Goal: Task Accomplishment & Management: Manage account settings

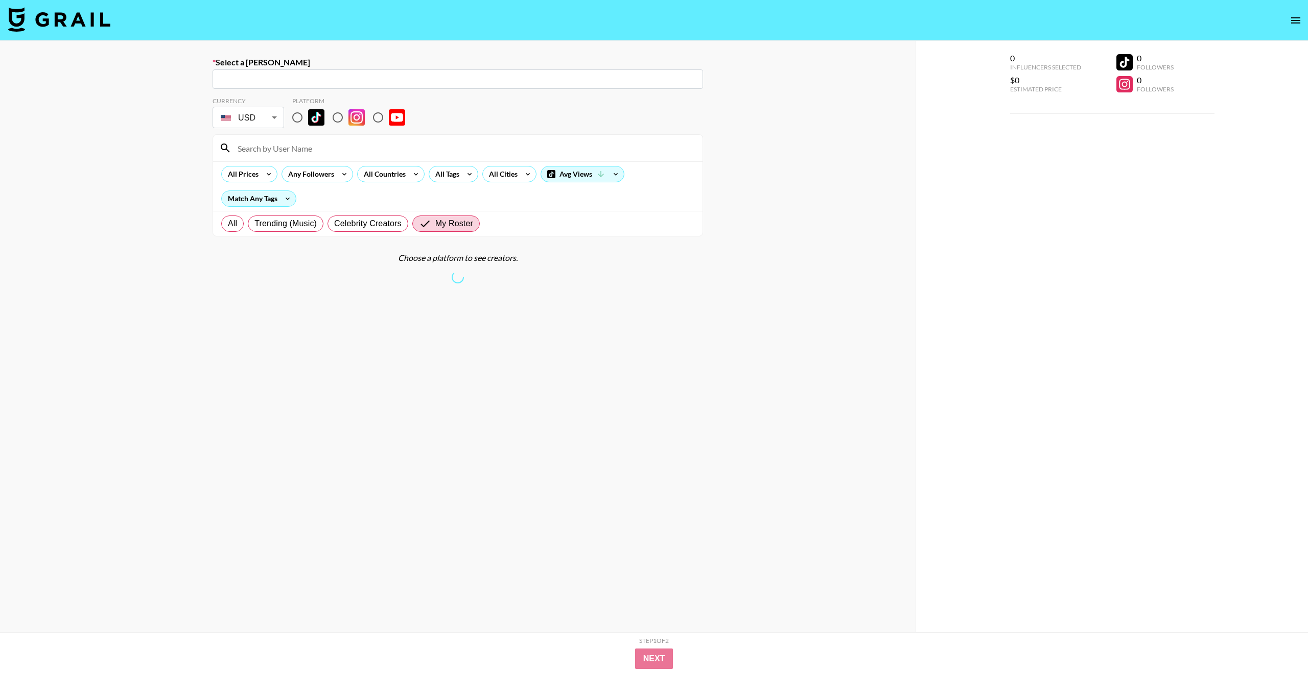
click at [301, 120] on input "radio" at bounding box center [297, 117] width 21 height 21
radio input "true"
click at [294, 121] on input "radio" at bounding box center [297, 117] width 21 height 21
radio input "true"
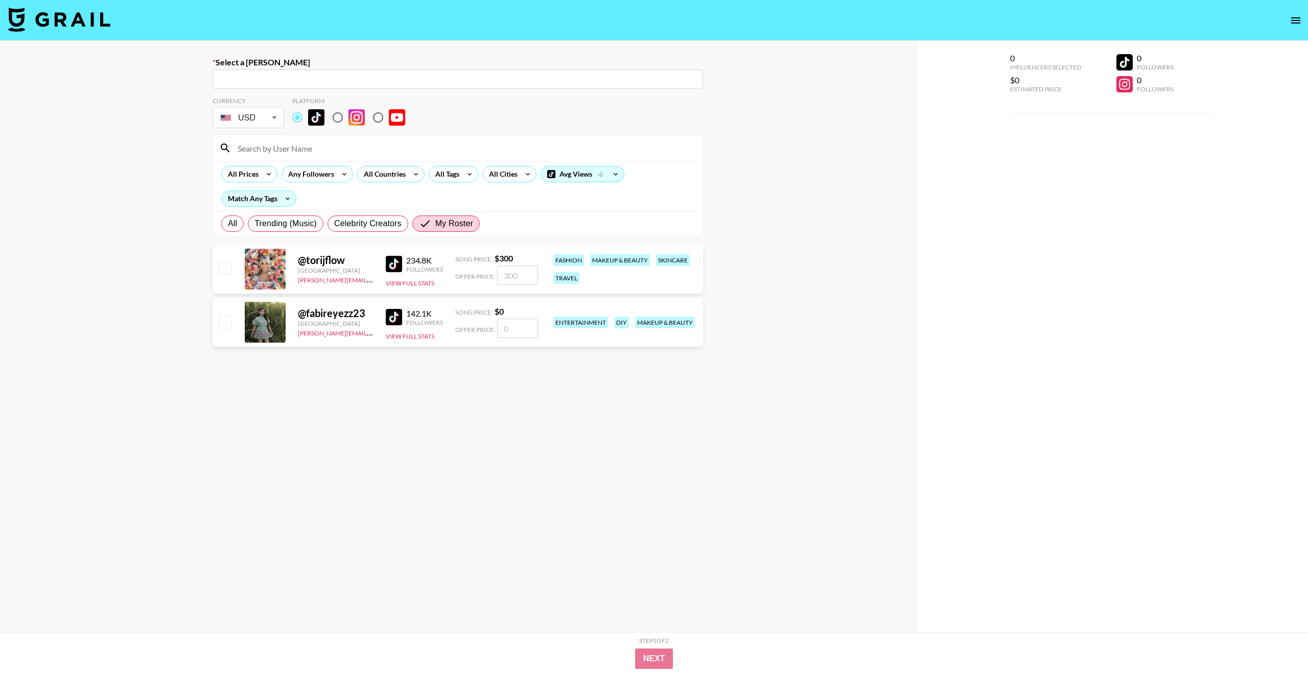
click at [278, 79] on input "text" at bounding box center [458, 80] width 478 height 12
paste input "linklarkus.com"
type input "linklarkus.com"
click at [153, 80] on div "Select a Booker ​ Currency USD USD ​ Platform All Prices Any Followers All Coun…" at bounding box center [457, 373] width 915 height 664
click at [279, 146] on input at bounding box center [463, 148] width 465 height 16
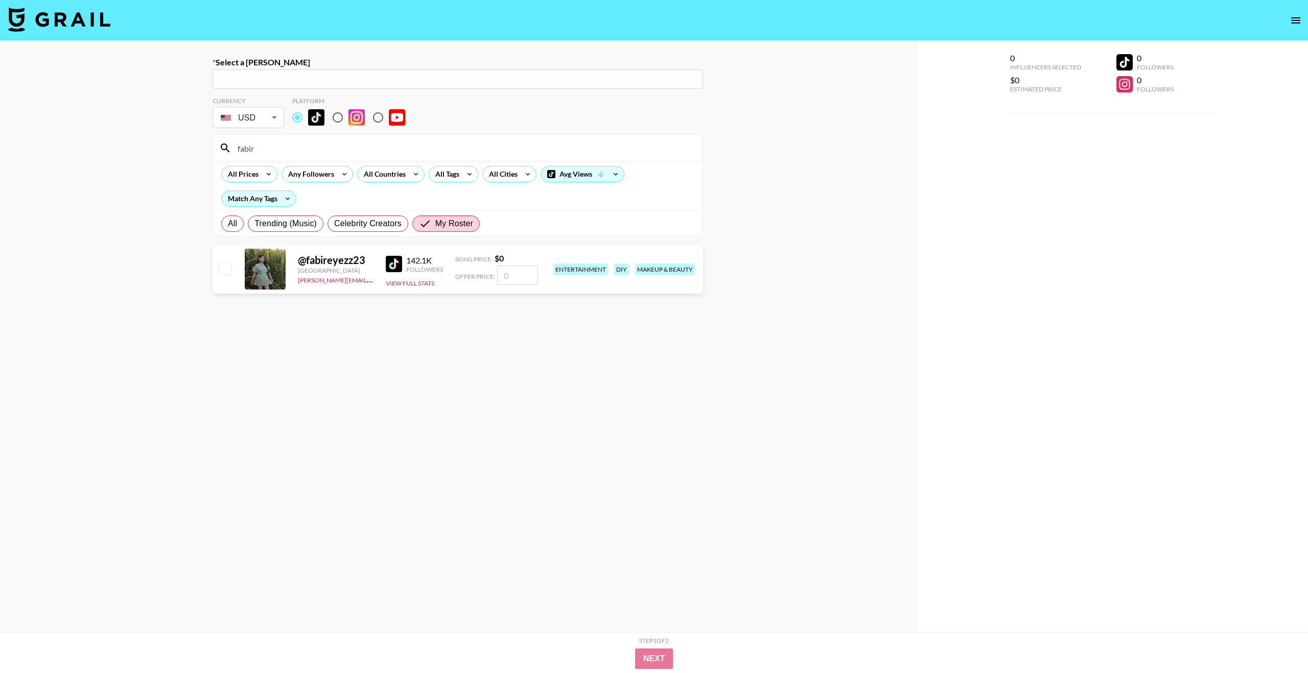
type input "fabir"
click at [1295, 23] on icon "open drawer" at bounding box center [1295, 20] width 12 height 12
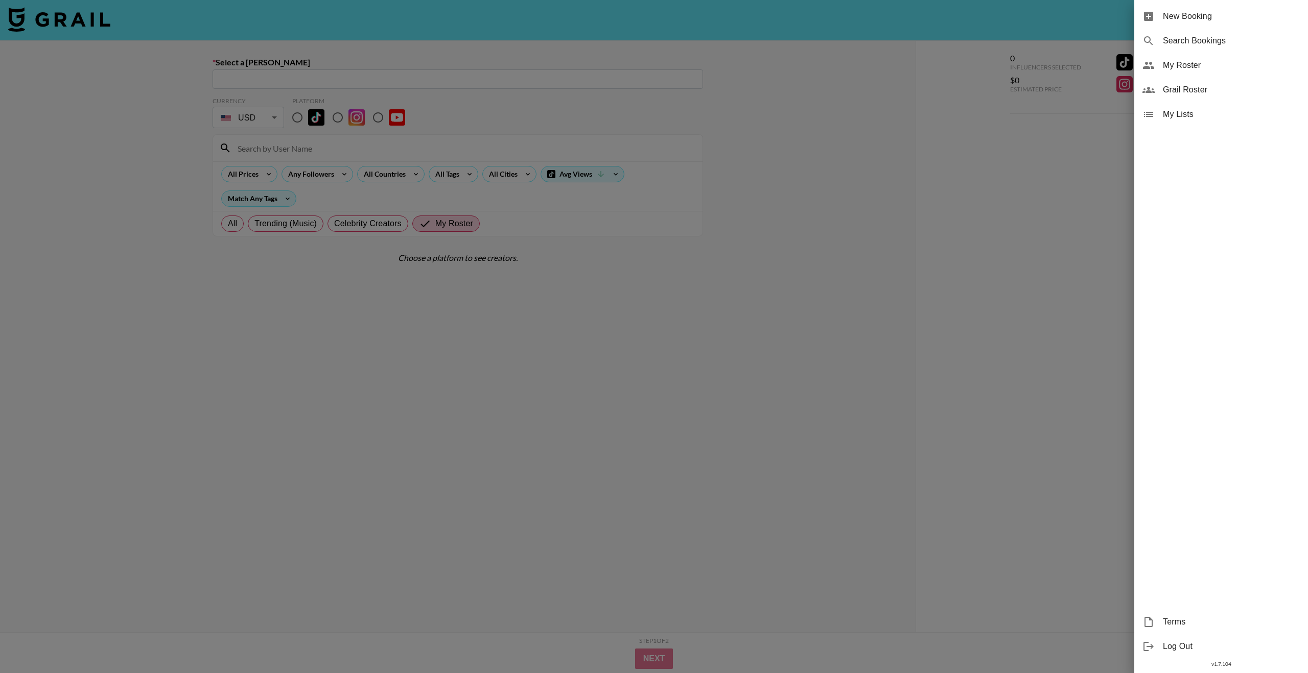
click at [1190, 69] on span "My Roster" at bounding box center [1231, 65] width 137 height 12
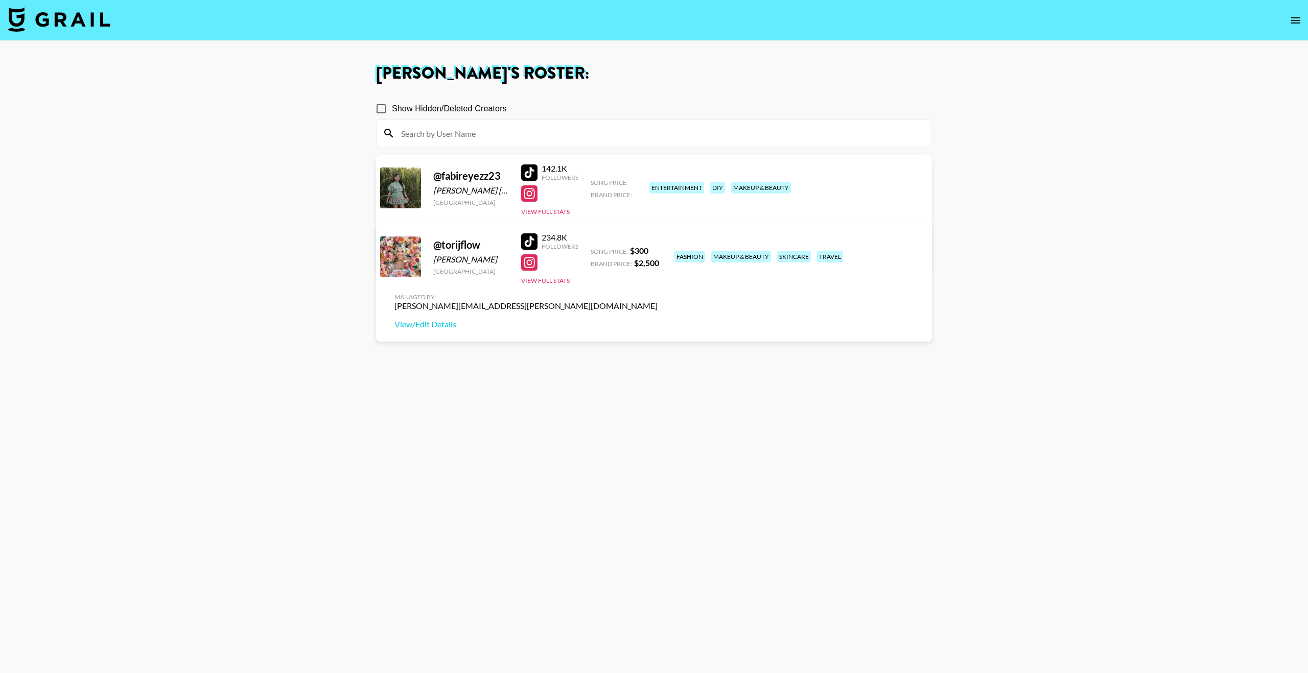
click at [657, 250] on link "View/Edit Details" at bounding box center [525, 255] width 263 height 10
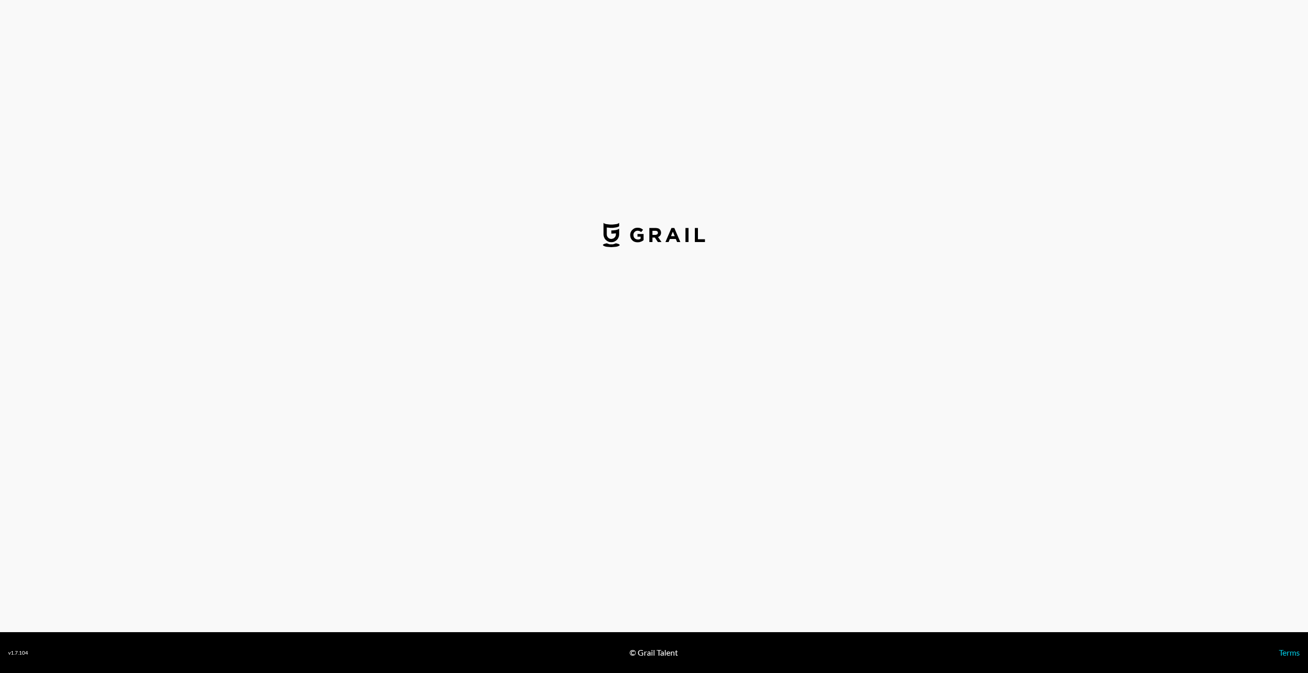
select select "USD"
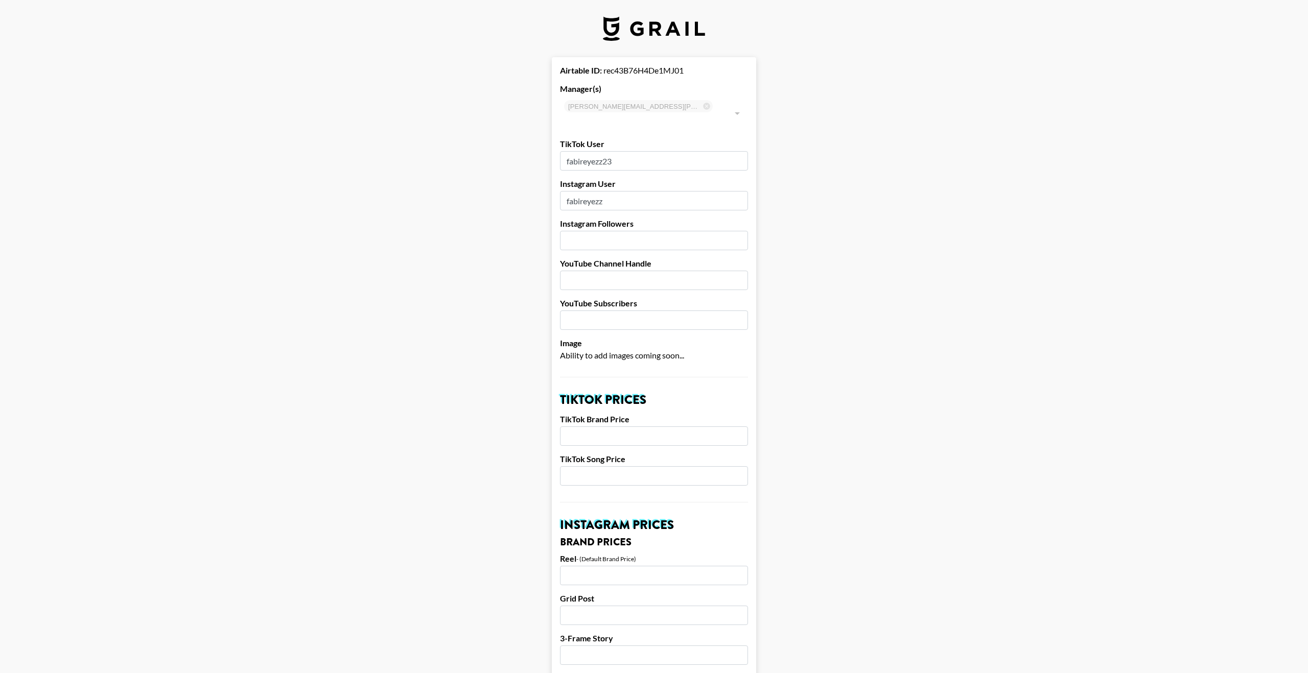
click at [626, 231] on input "number" at bounding box center [654, 240] width 188 height 19
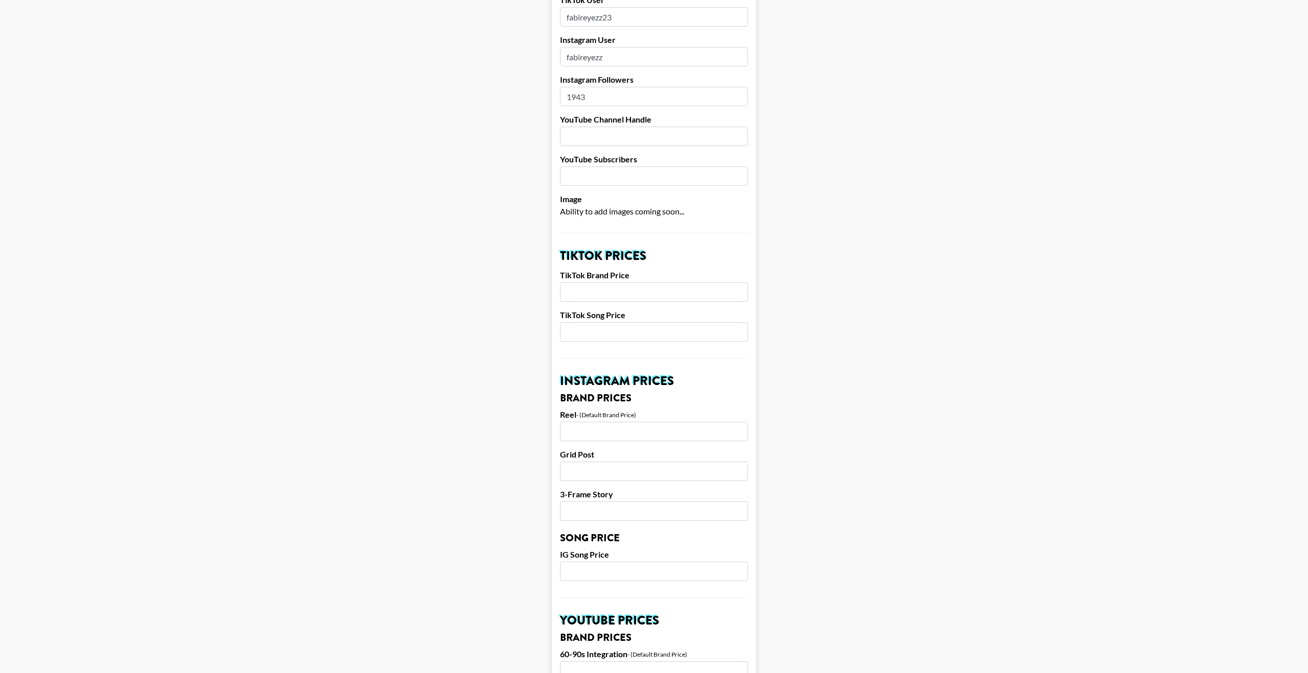
scroll to position [156, 0]
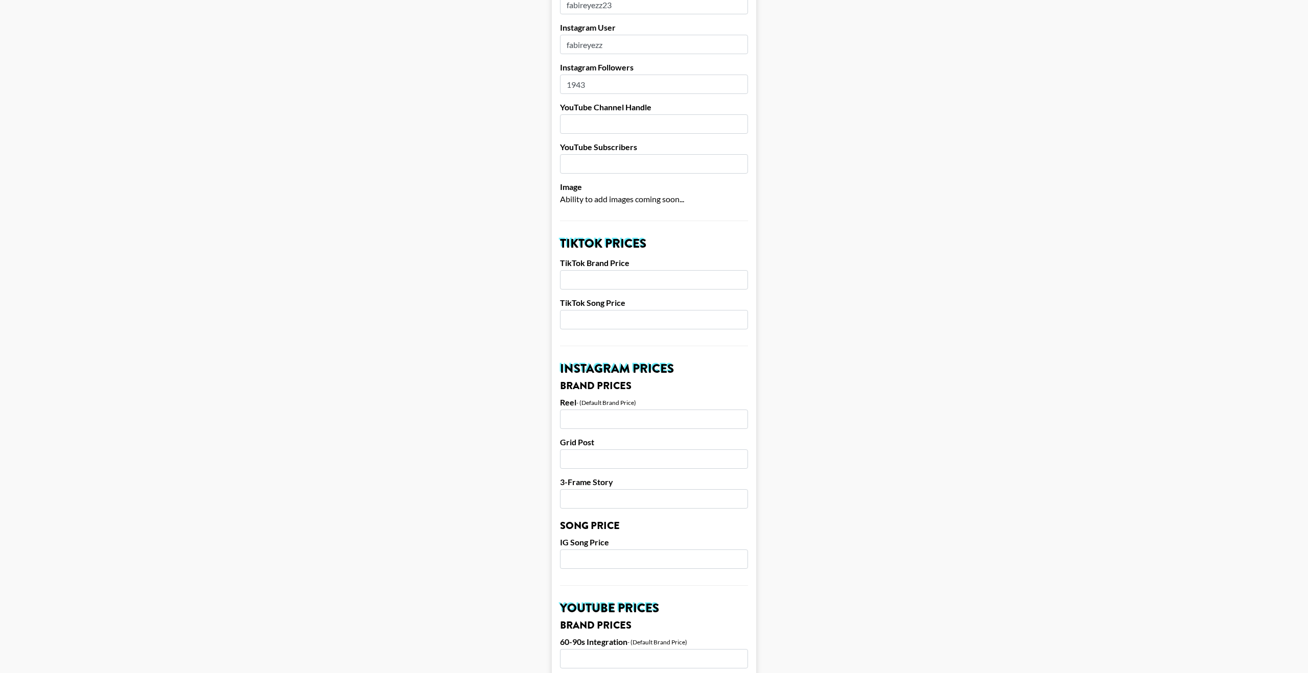
type input "1943"
click at [619, 270] on input "number" at bounding box center [654, 279] width 188 height 19
type input "2500"
click at [606, 310] on input "number" at bounding box center [654, 319] width 188 height 19
type input "400"
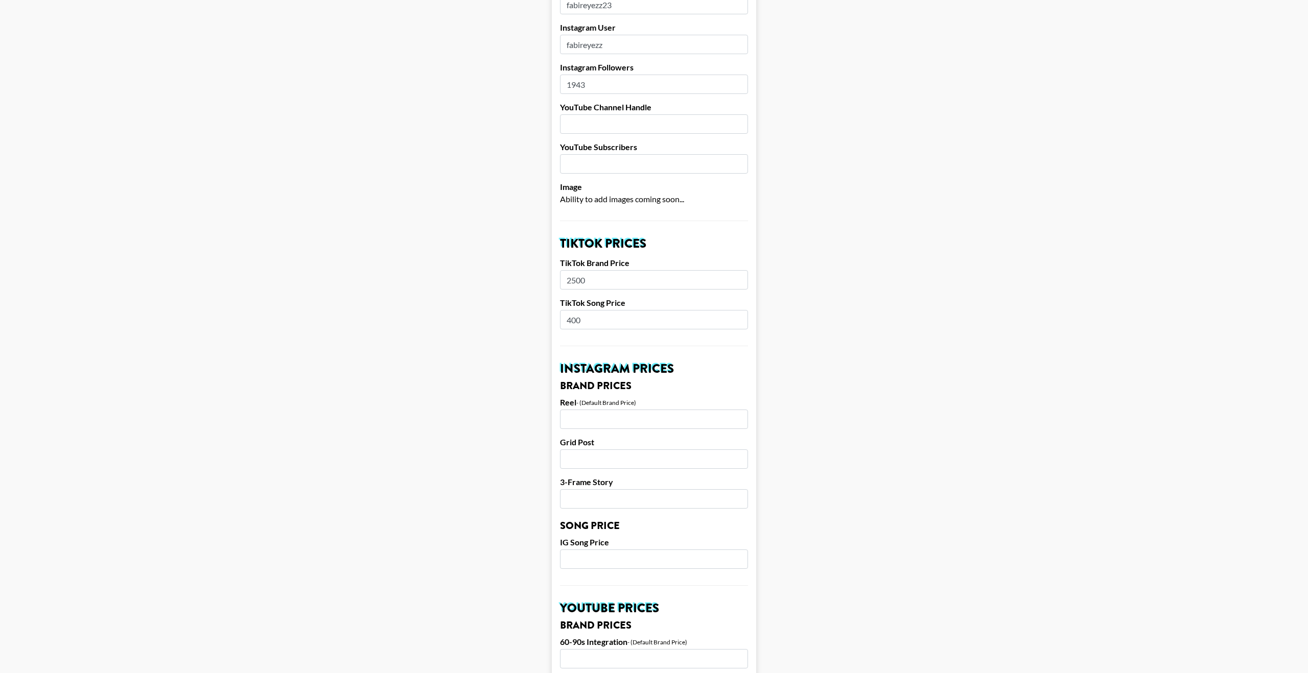
click at [576, 270] on input "2500" at bounding box center [654, 279] width 188 height 19
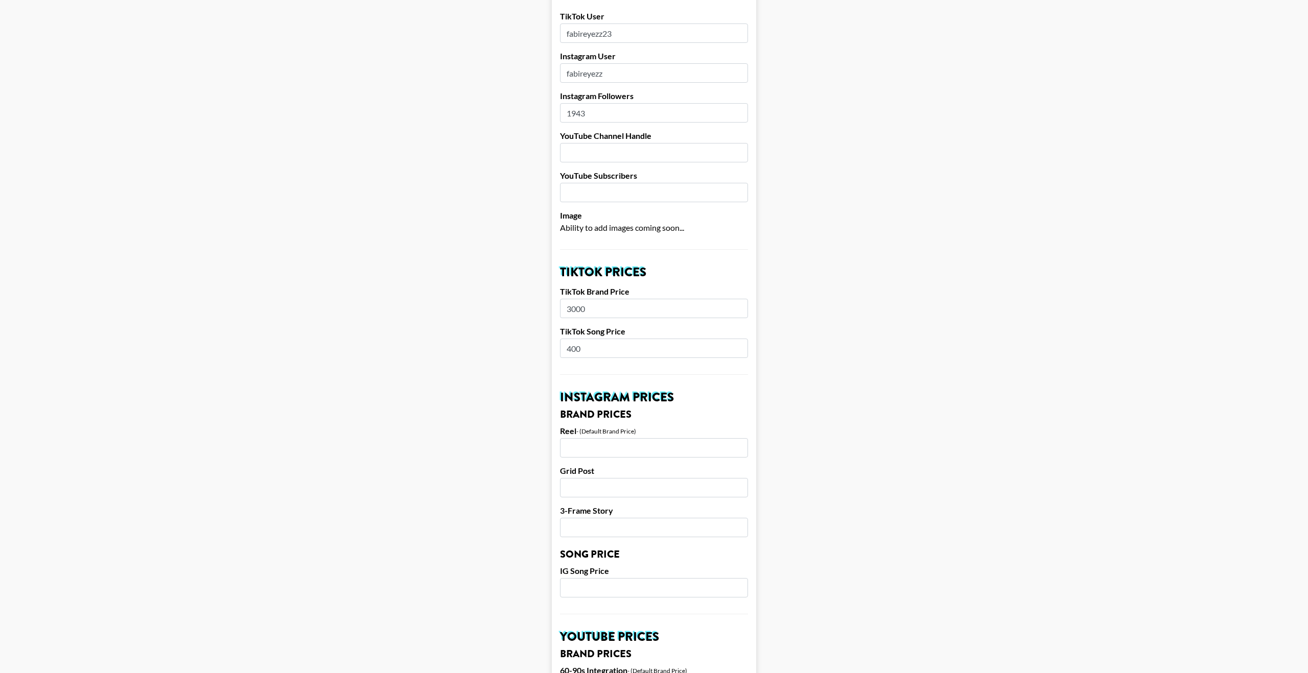
scroll to position [142, 0]
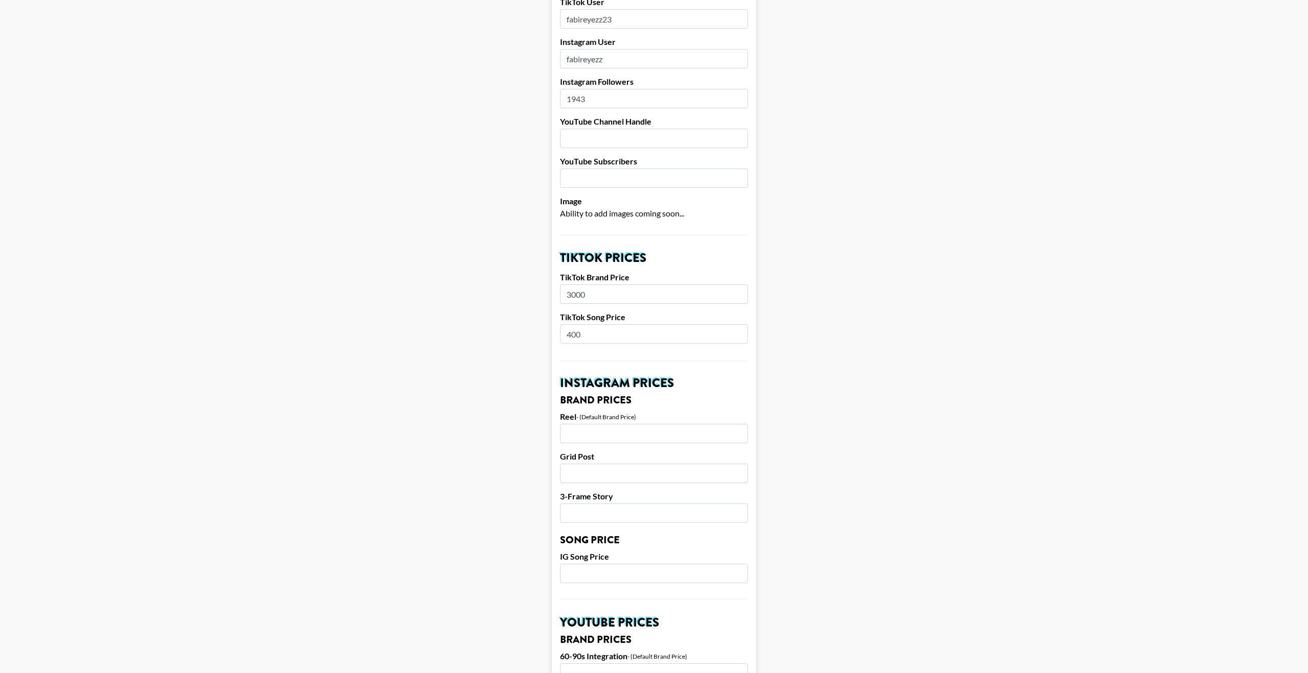
type input "3000"
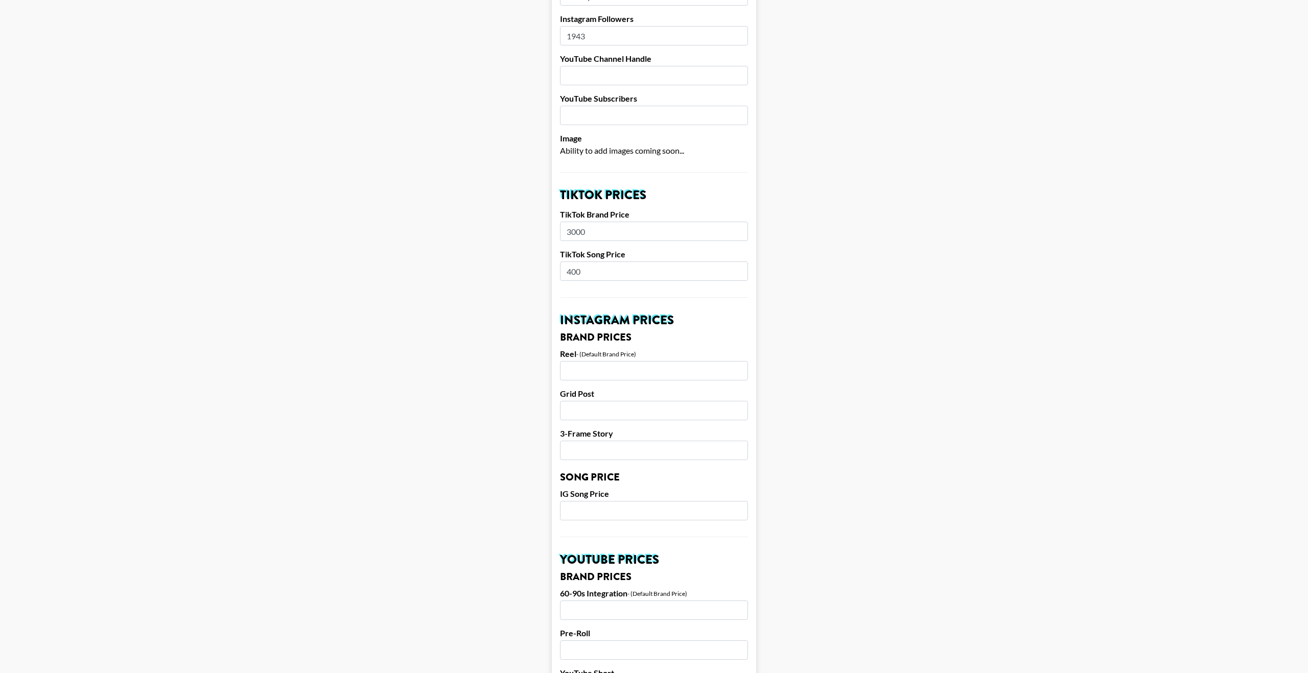
scroll to position [213, 0]
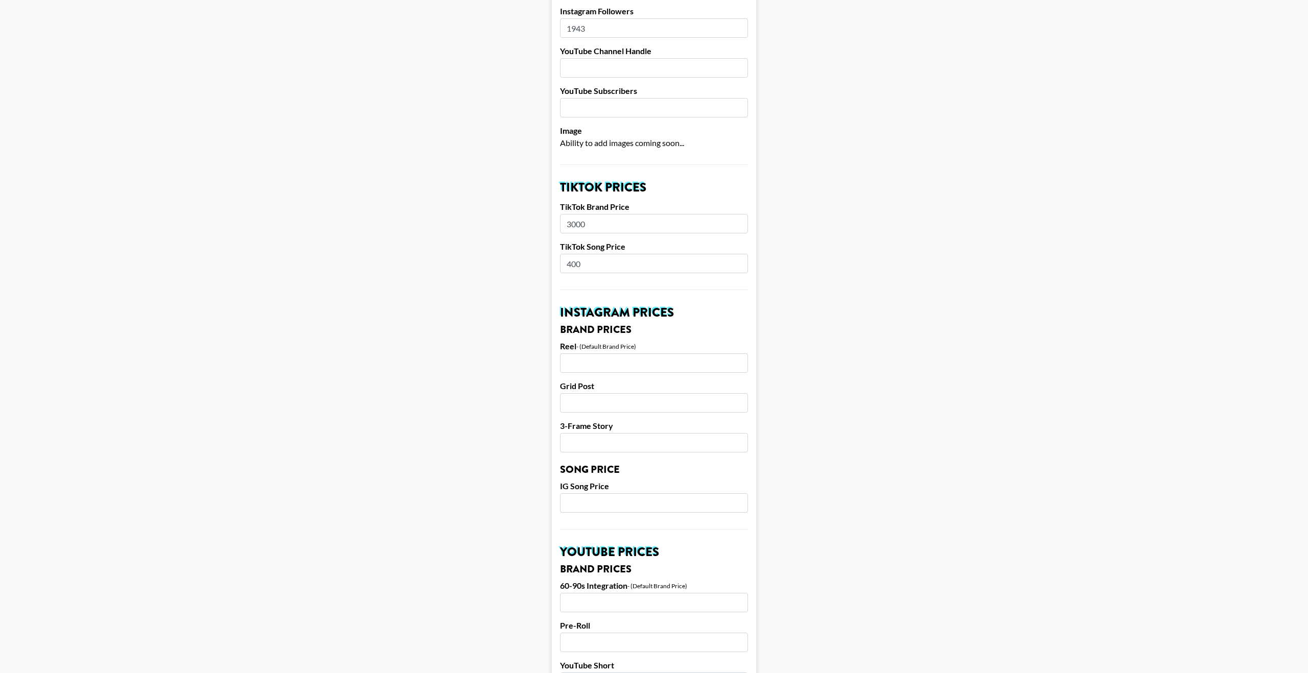
click at [620, 354] on input "number" at bounding box center [654, 363] width 188 height 19
type input "200"
click at [614, 393] on input "number" at bounding box center [654, 402] width 188 height 19
type input "100"
click at [609, 433] on input "number" at bounding box center [654, 442] width 188 height 19
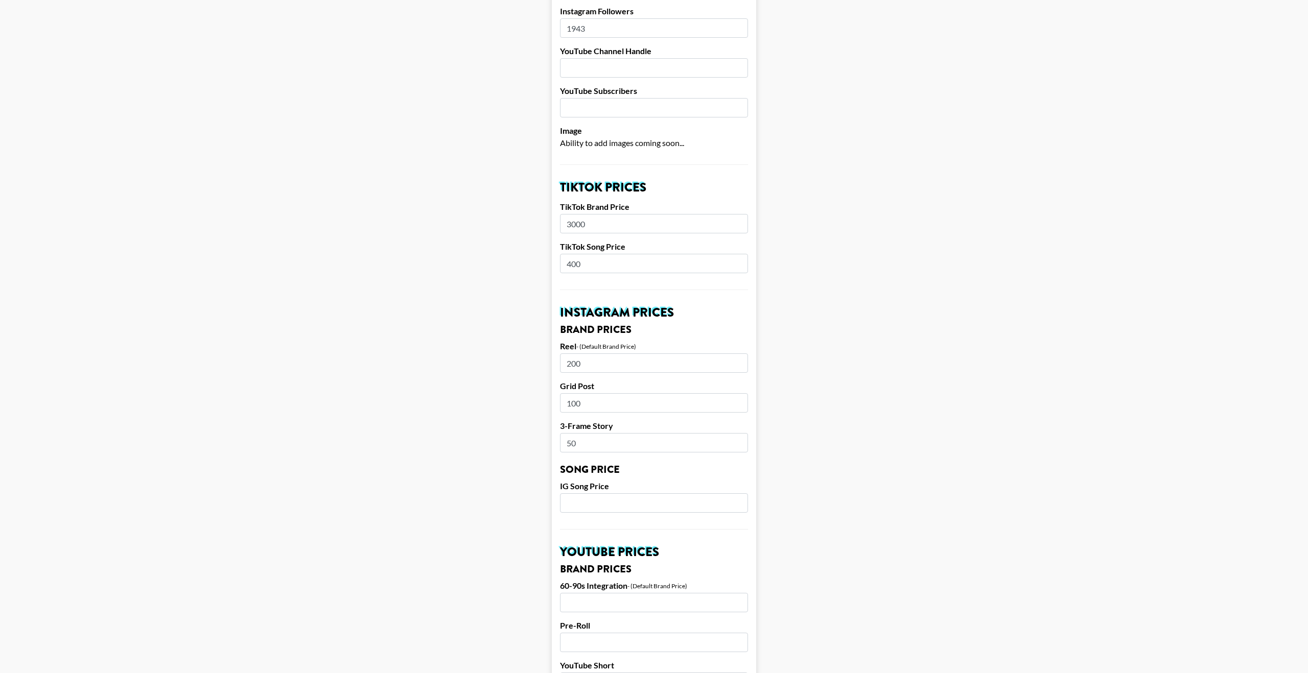
type input "50"
click at [582, 493] on input "number" at bounding box center [654, 502] width 188 height 19
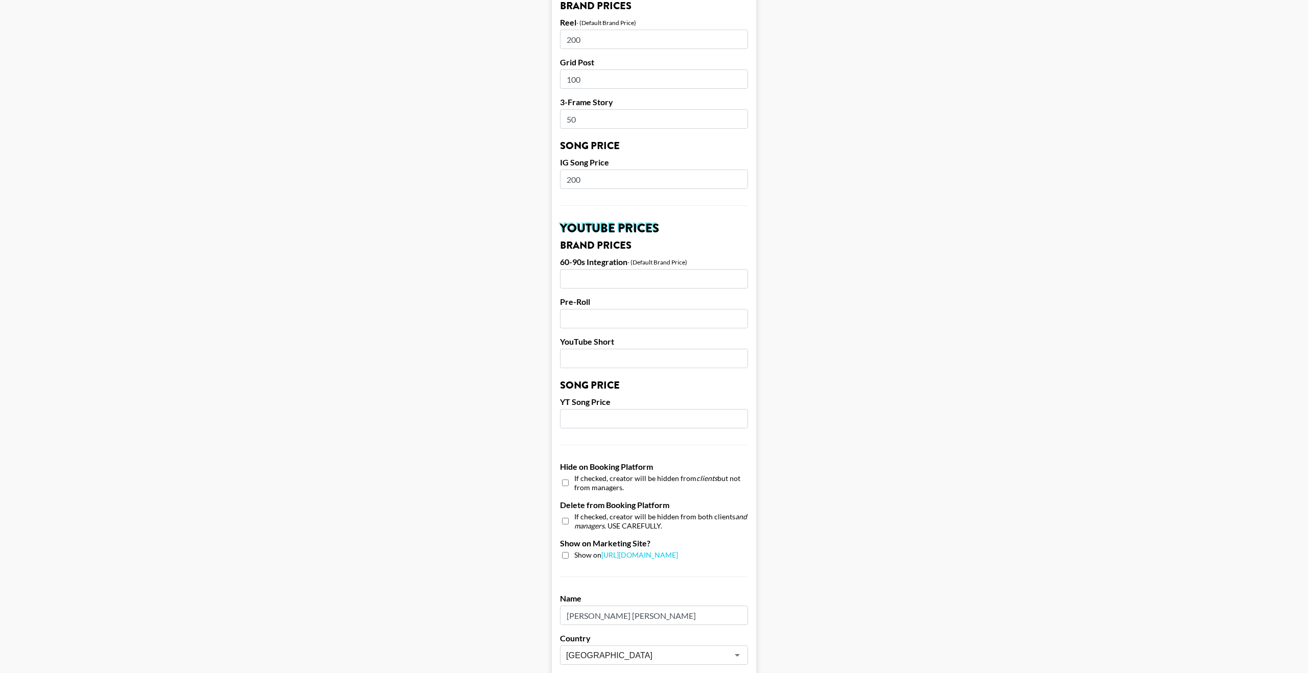
scroll to position [596, 0]
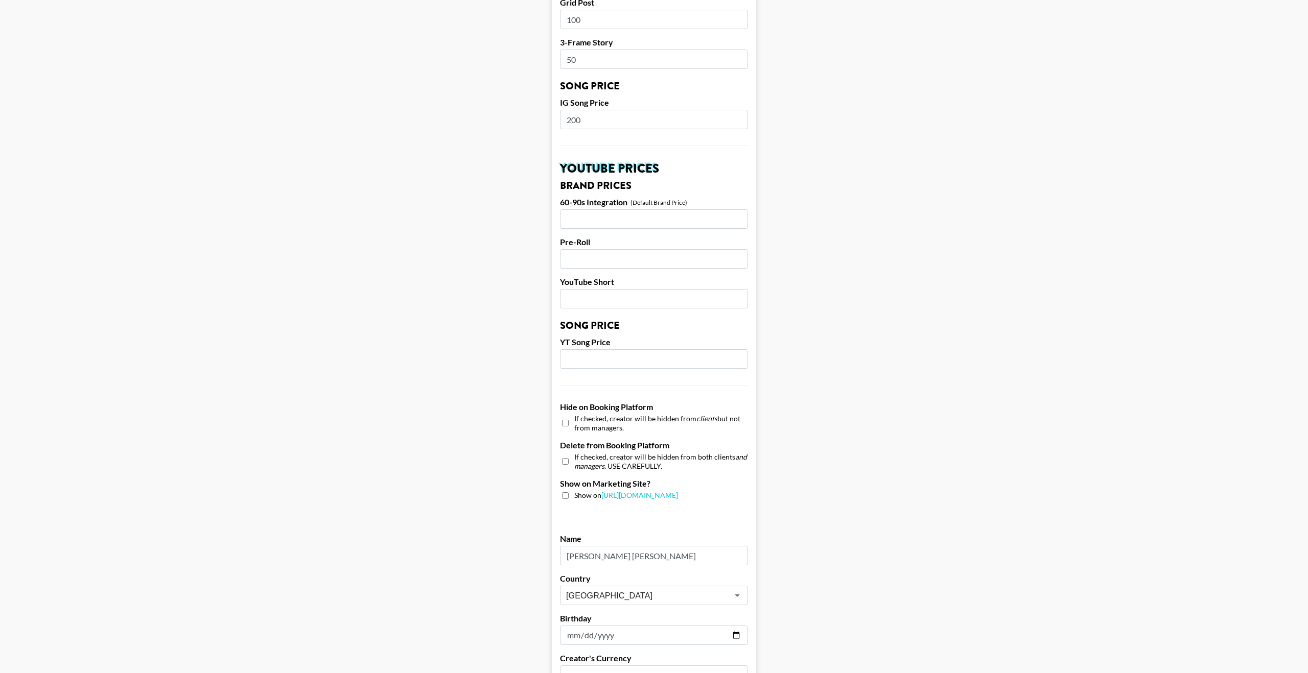
type input "200"
click at [565, 492] on input "checkbox" at bounding box center [565, 495] width 7 height 7
checkbox input "true"
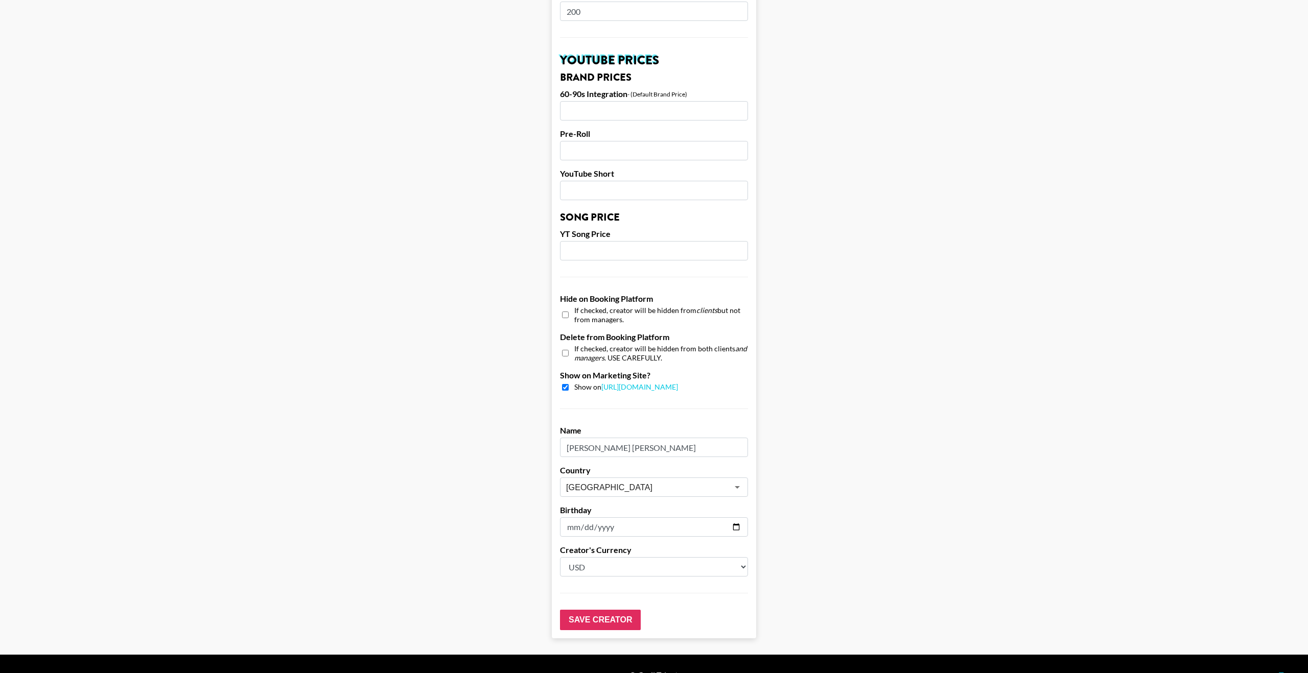
scroll to position [707, 0]
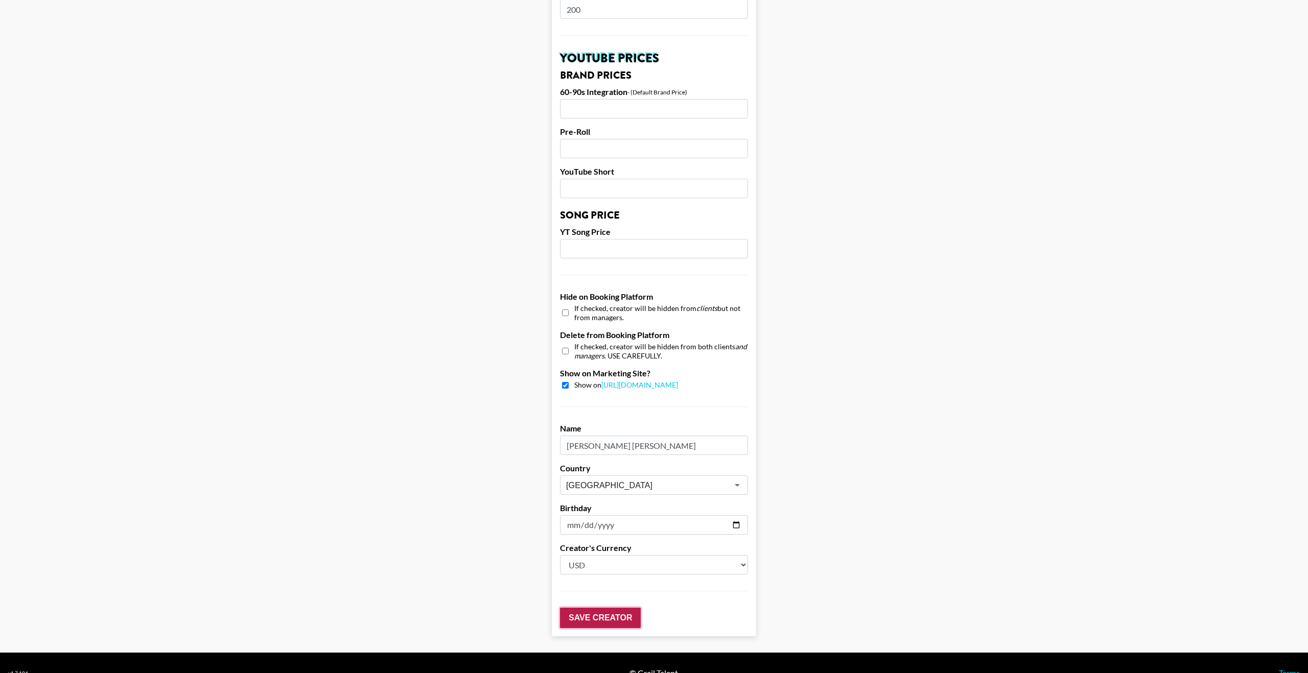
click at [585, 608] on input "Save Creator" at bounding box center [600, 618] width 81 height 20
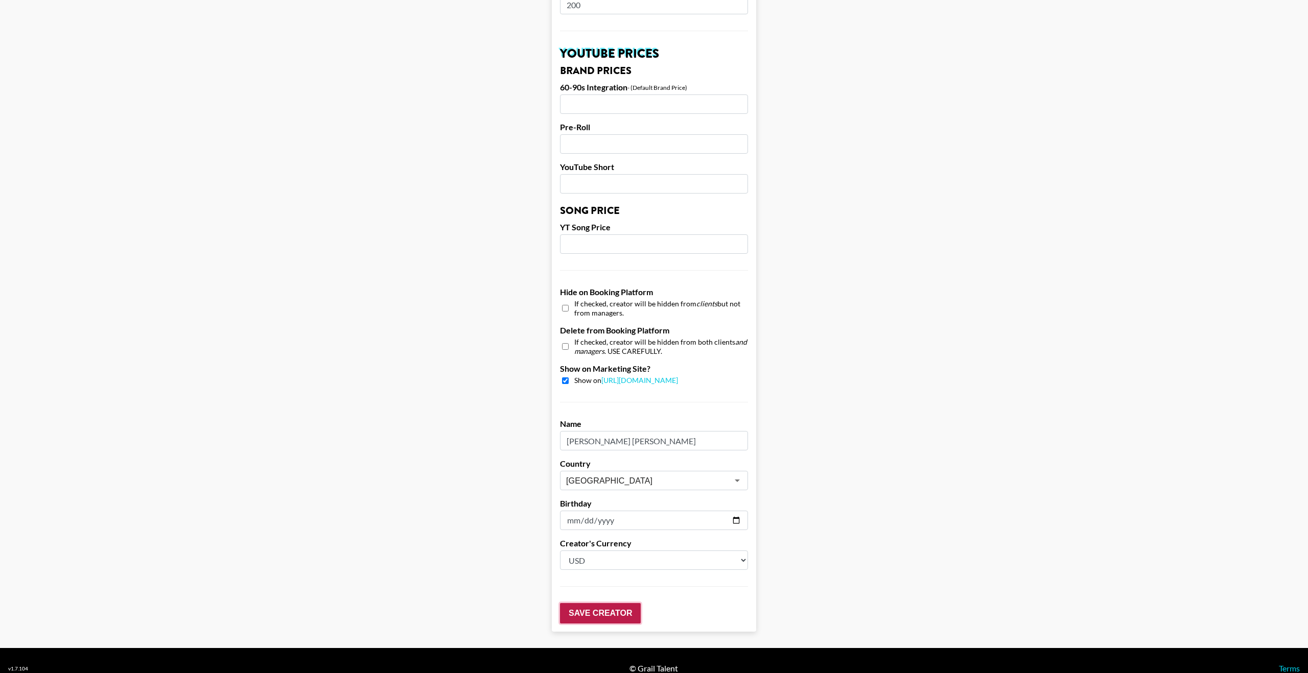
scroll to position [745, 0]
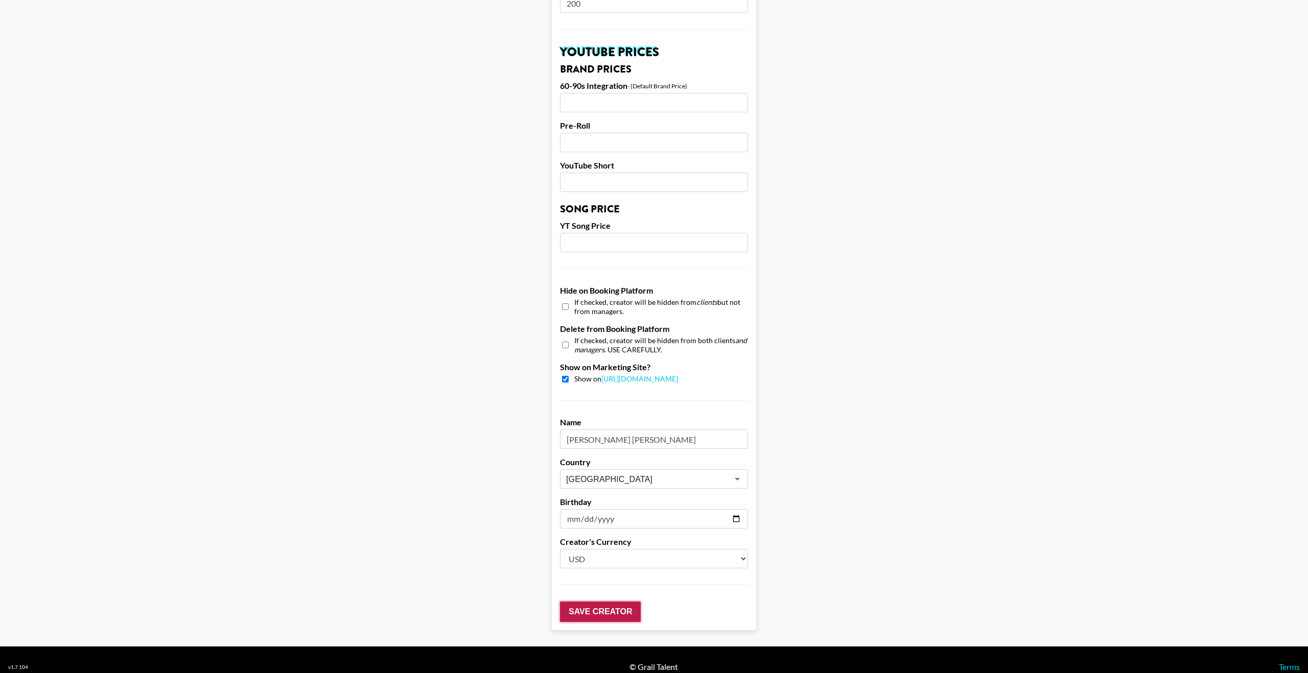
click at [600, 602] on input "Save Creator" at bounding box center [600, 612] width 81 height 20
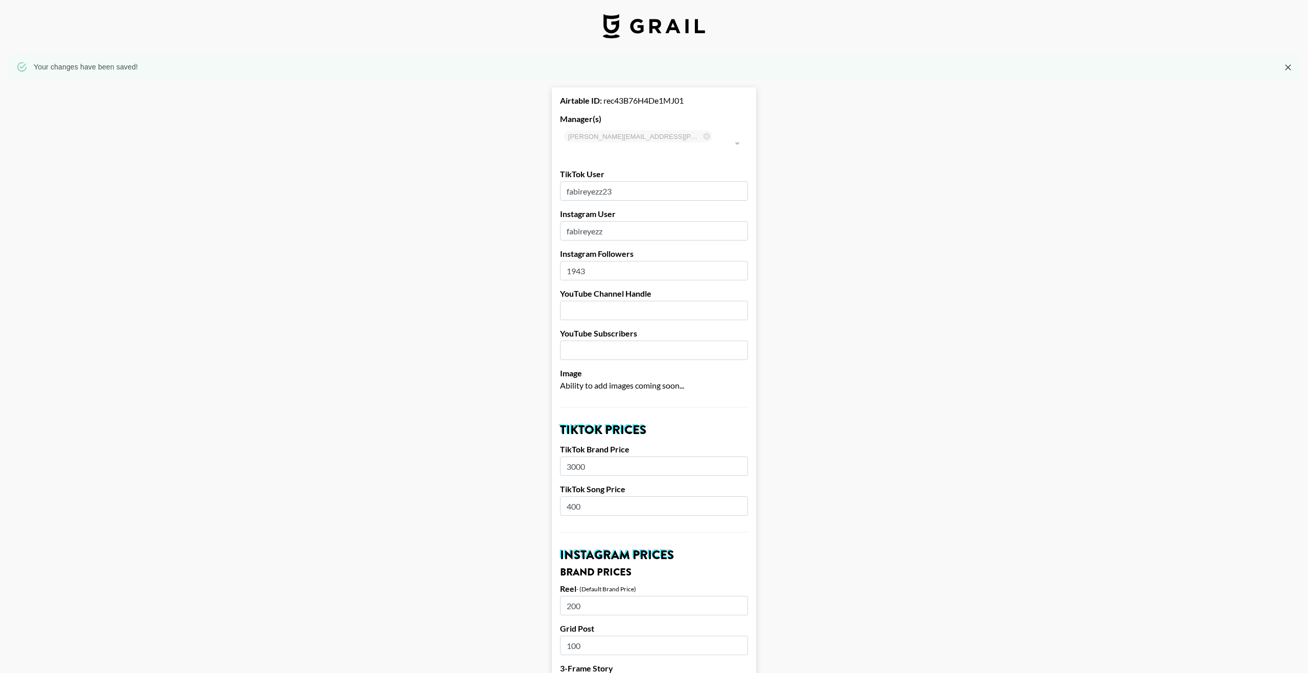
scroll to position [0, 0]
